Goal: Task Accomplishment & Management: Manage account settings

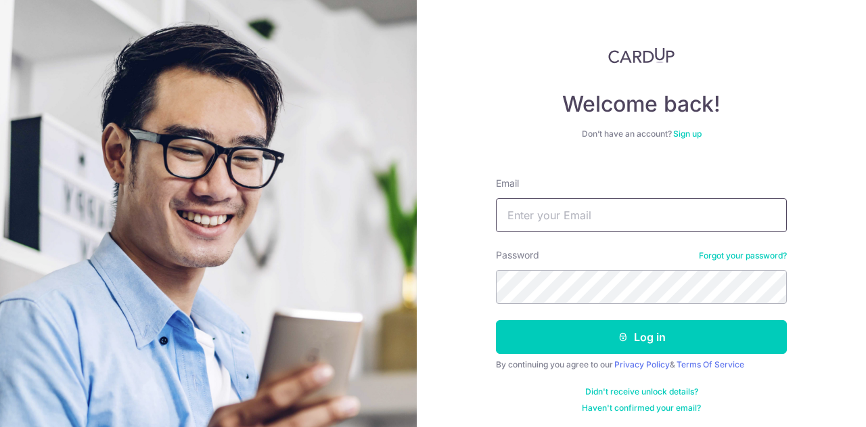
click at [536, 219] on input "Email" at bounding box center [641, 215] width 291 height 34
type input "[EMAIL_ADDRESS][DOMAIN_NAME]"
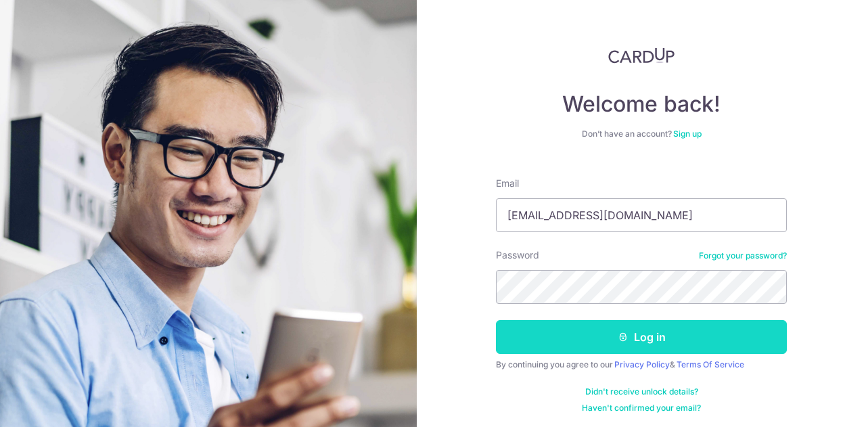
click at [569, 339] on button "Log in" at bounding box center [641, 337] width 291 height 34
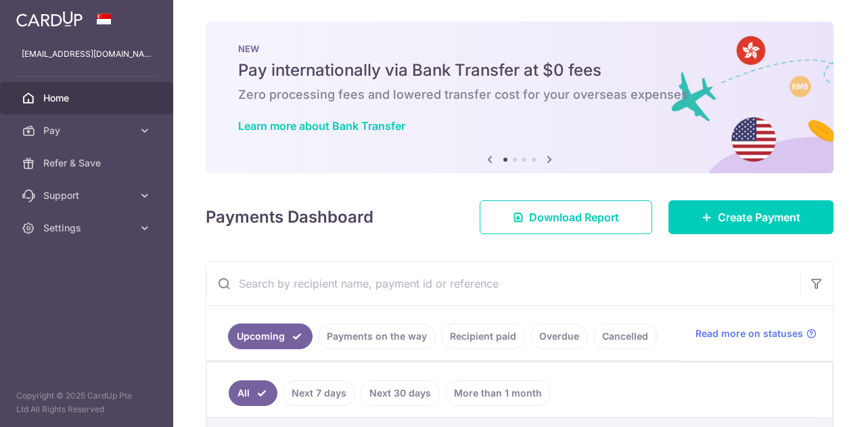
click at [461, 331] on link "Recipient paid" at bounding box center [483, 336] width 84 height 26
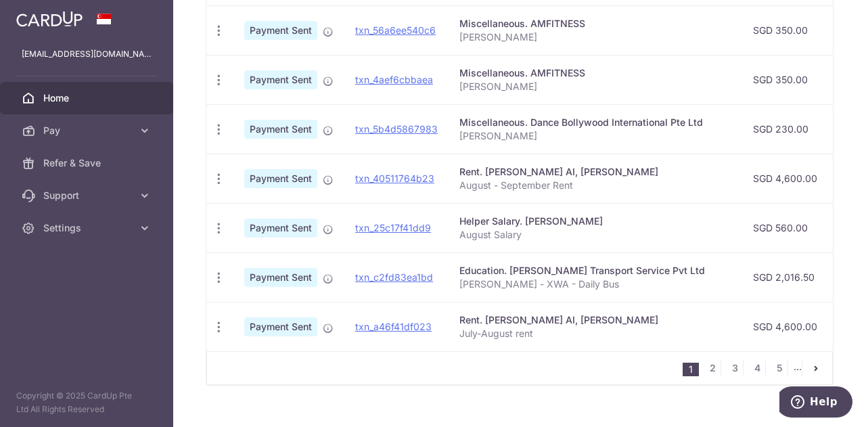
scroll to position [541, 0]
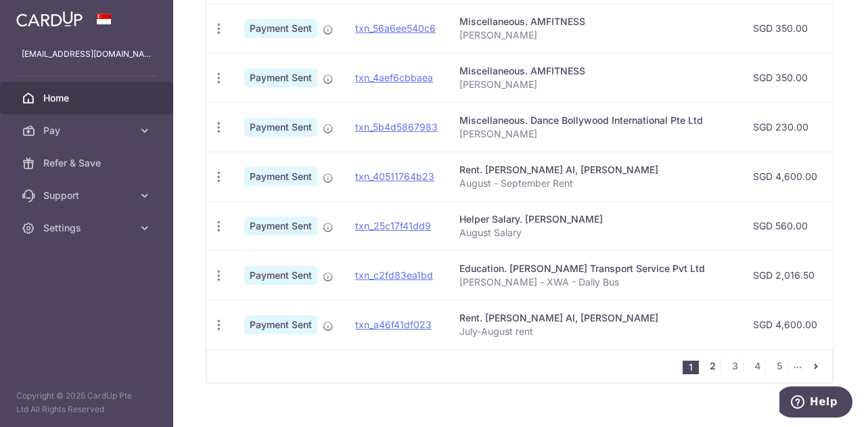
click at [706, 365] on link "2" at bounding box center [712, 366] width 16 height 16
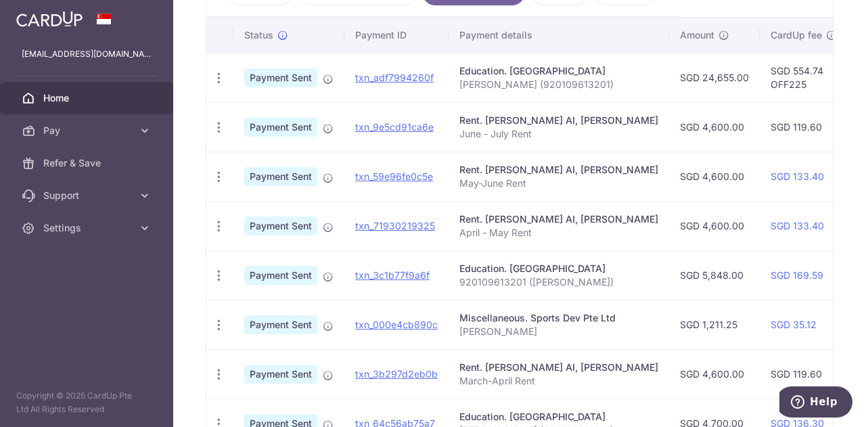
scroll to position [346, 0]
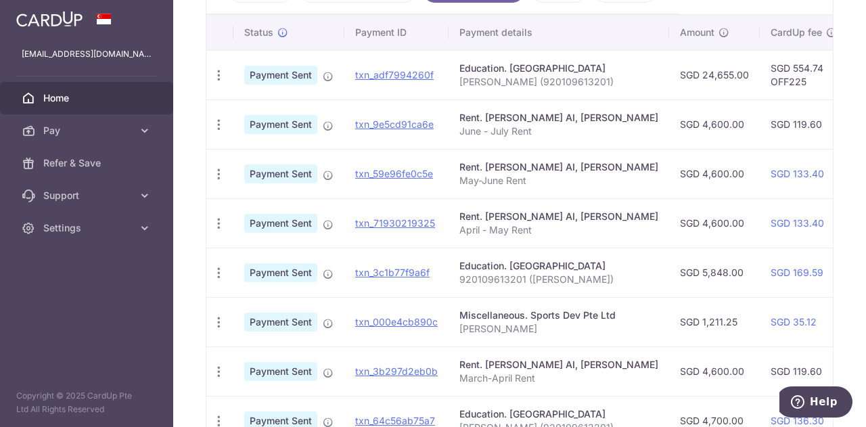
click at [760, 336] on td "SGD 35.12" at bounding box center [804, 321] width 88 height 49
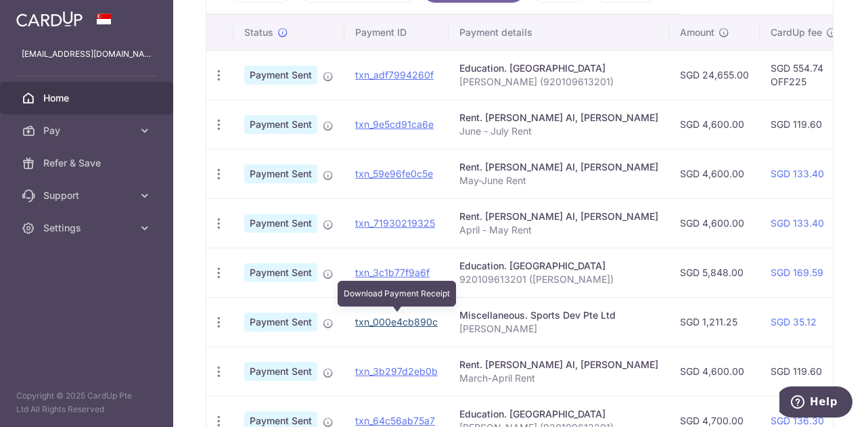
click at [388, 319] on link "txn_000e4cb890c" at bounding box center [396, 321] width 83 height 11
